Goal: Transaction & Acquisition: Purchase product/service

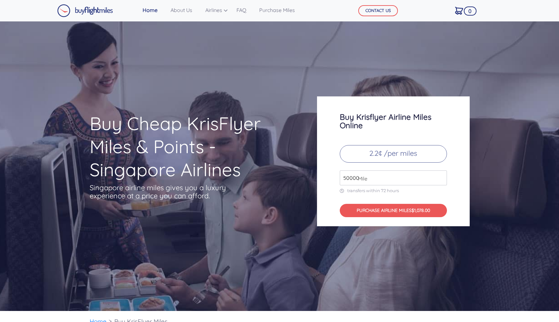
click at [442, 176] on input "50000" at bounding box center [393, 178] width 107 height 15
click at [442, 176] on input "51000" at bounding box center [393, 178] width 107 height 15
click at [442, 176] on input "52000" at bounding box center [393, 178] width 107 height 15
click at [442, 176] on input "53000" at bounding box center [393, 178] width 107 height 15
click at [442, 176] on input "54000" at bounding box center [393, 178] width 107 height 15
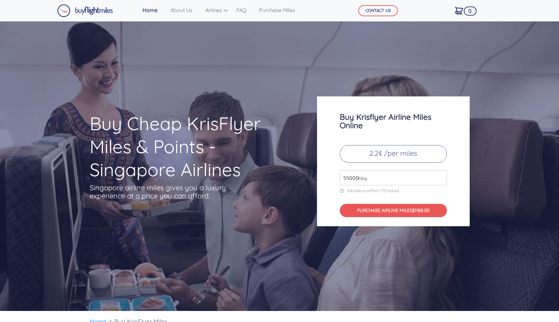
click at [442, 176] on input "55000" at bounding box center [393, 178] width 107 height 15
click at [441, 176] on input "67000" at bounding box center [393, 178] width 107 height 15
click at [442, 179] on input "66000" at bounding box center [393, 178] width 107 height 15
click at [442, 179] on input "65000" at bounding box center [393, 178] width 107 height 15
type input "64000"
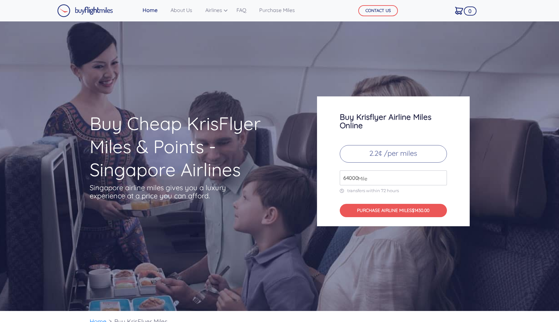
click at [442, 179] on input "64000" at bounding box center [393, 178] width 107 height 15
